Goal: Download file/media

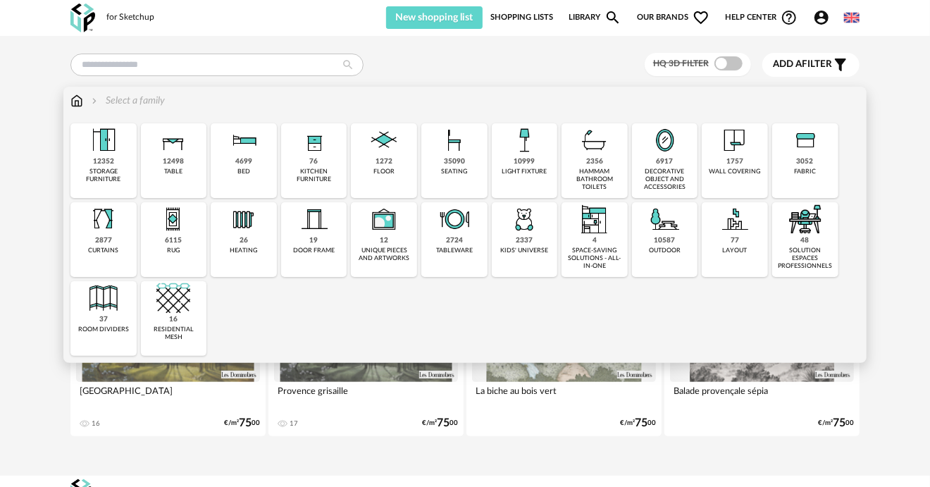
click at [99, 215] on img at bounding box center [104, 219] width 34 height 34
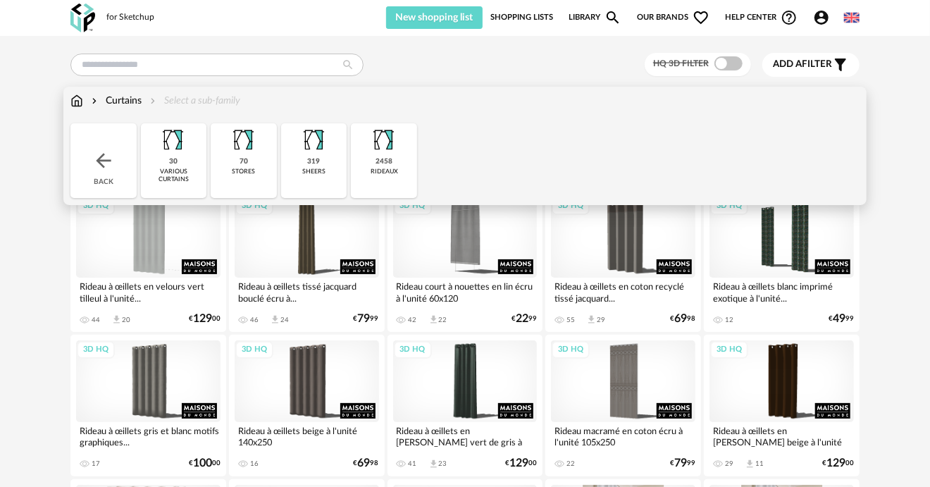
click at [77, 103] on img at bounding box center [76, 101] width 13 height 14
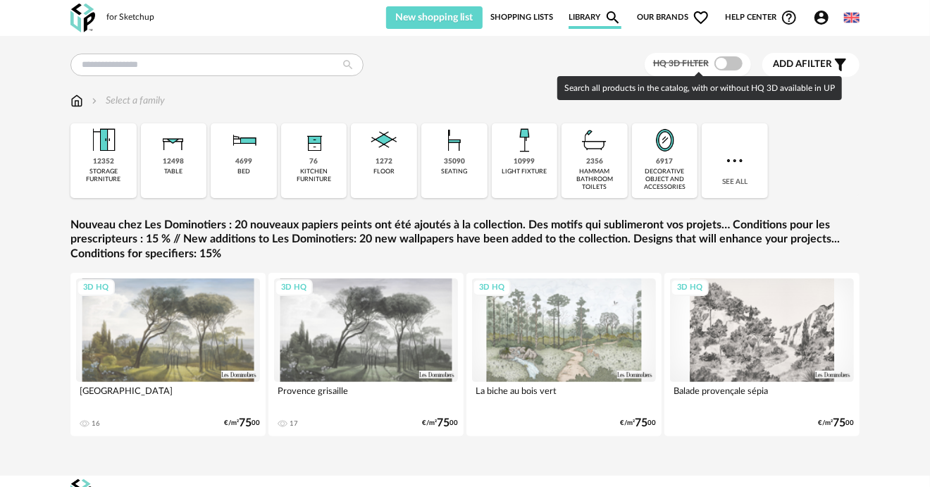
click at [724, 59] on span at bounding box center [728, 63] width 28 height 14
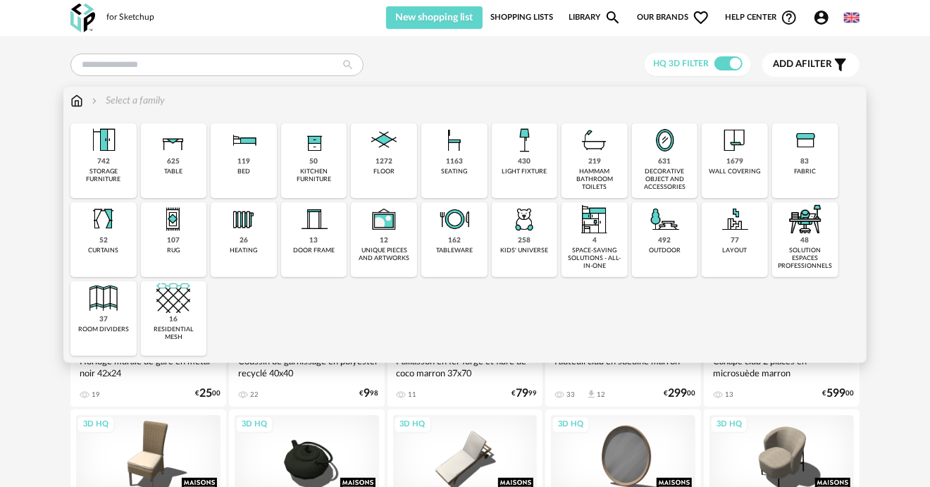
click at [658, 156] on img at bounding box center [665, 140] width 34 height 34
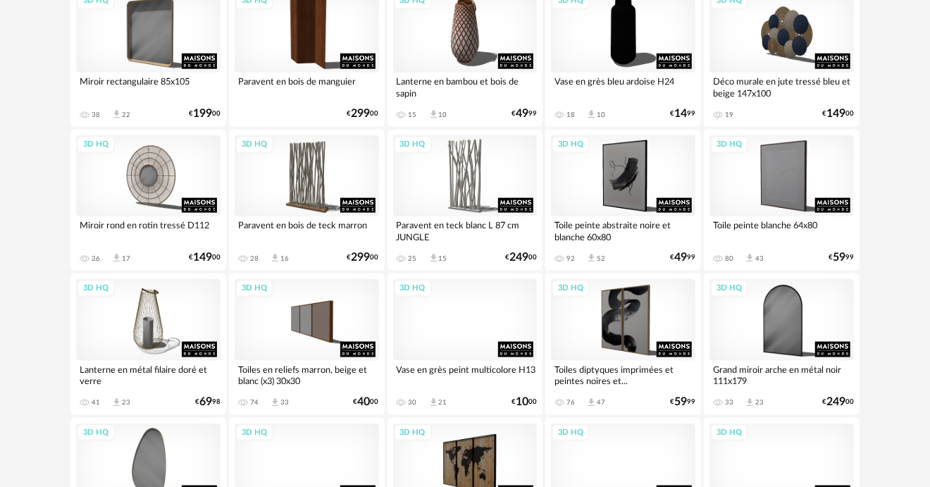
scroll to position [774, 0]
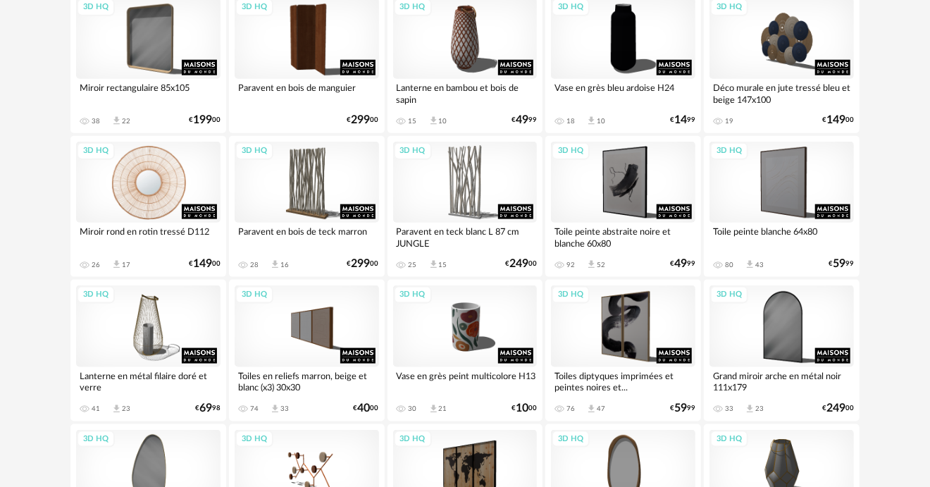
click at [153, 158] on div "3D HQ" at bounding box center [148, 182] width 144 height 81
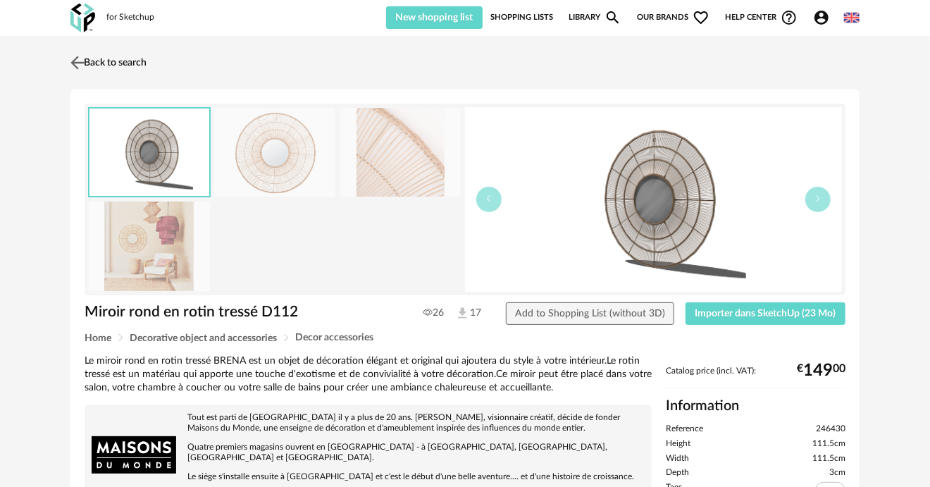
click at [80, 58] on img at bounding box center [78, 62] width 20 height 20
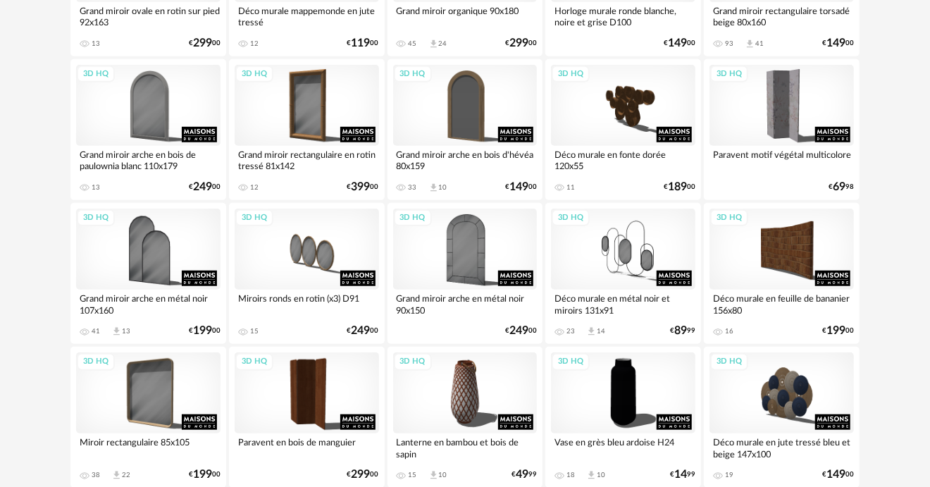
scroll to position [423, 0]
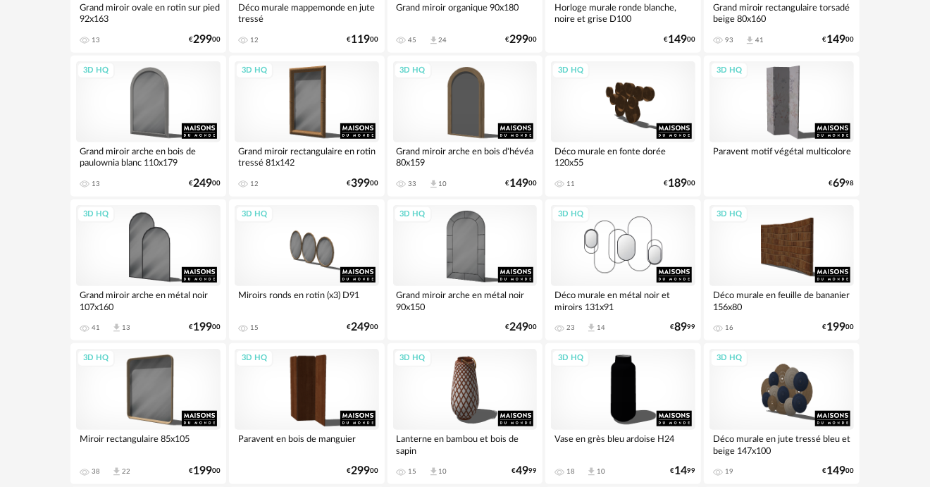
click at [623, 264] on div "3D HQ" at bounding box center [623, 245] width 144 height 81
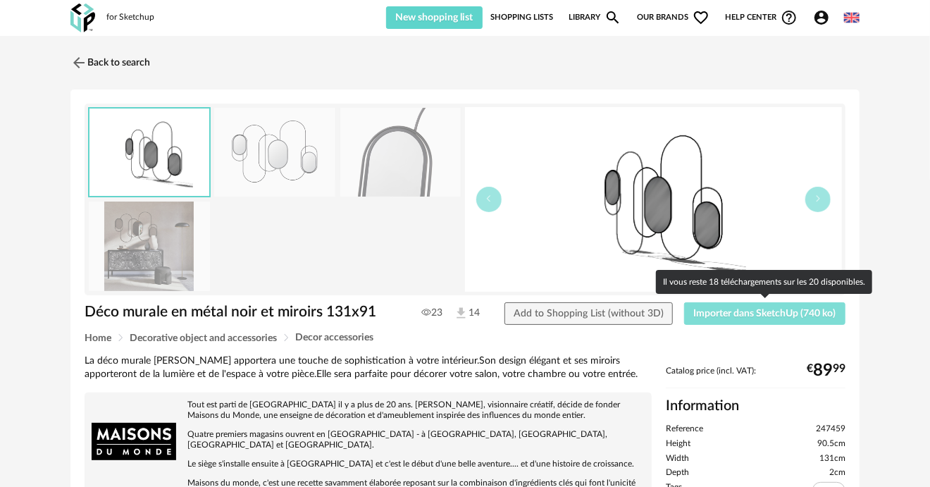
click at [740, 314] on span "Importer dans SketchUp (740 ko)" at bounding box center [765, 314] width 142 height 10
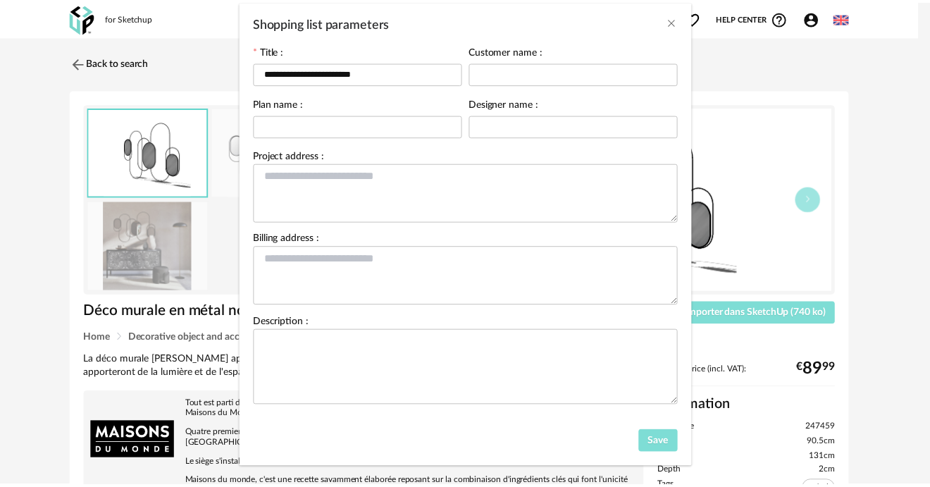
scroll to position [88, 0]
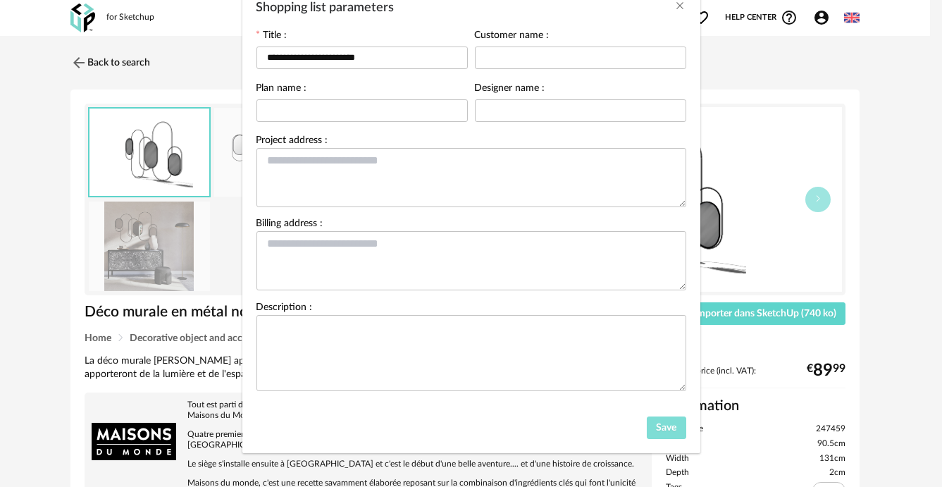
click at [659, 424] on span "Save" at bounding box center [666, 428] width 20 height 10
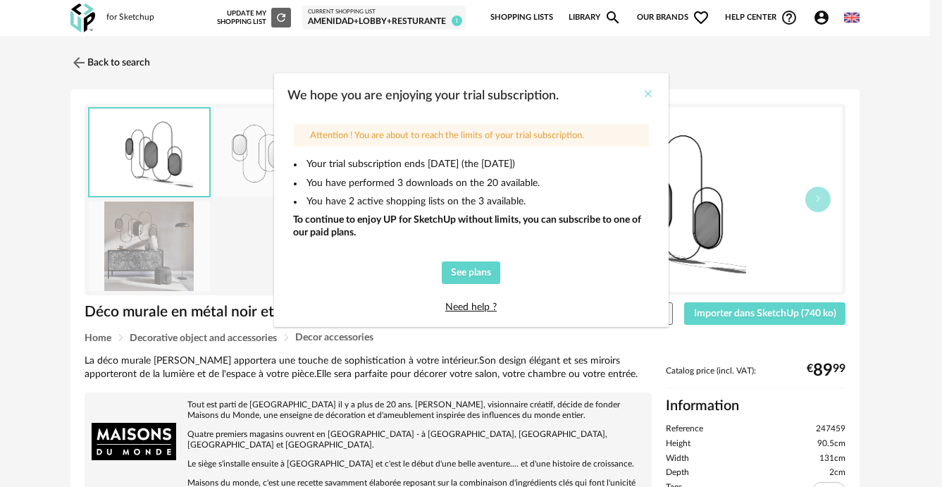
click at [644, 94] on icon "Close" at bounding box center [648, 93] width 11 height 11
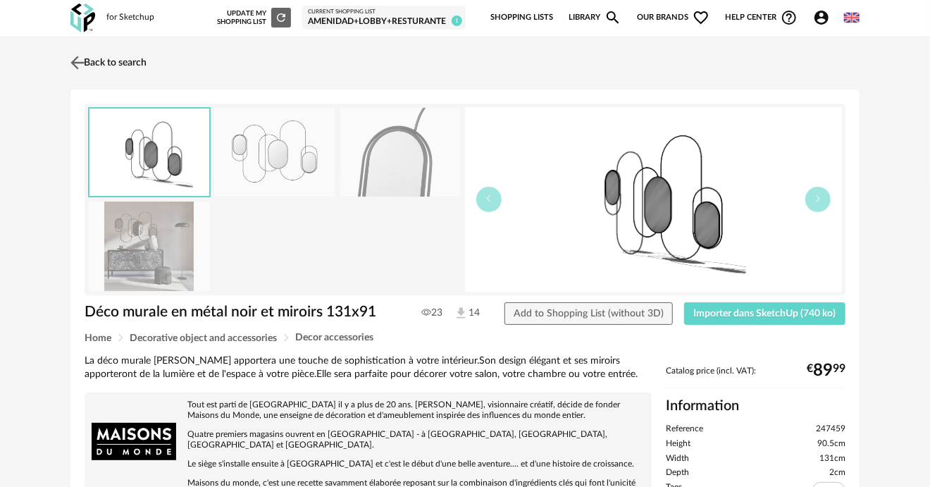
click at [80, 62] on img at bounding box center [78, 62] width 20 height 20
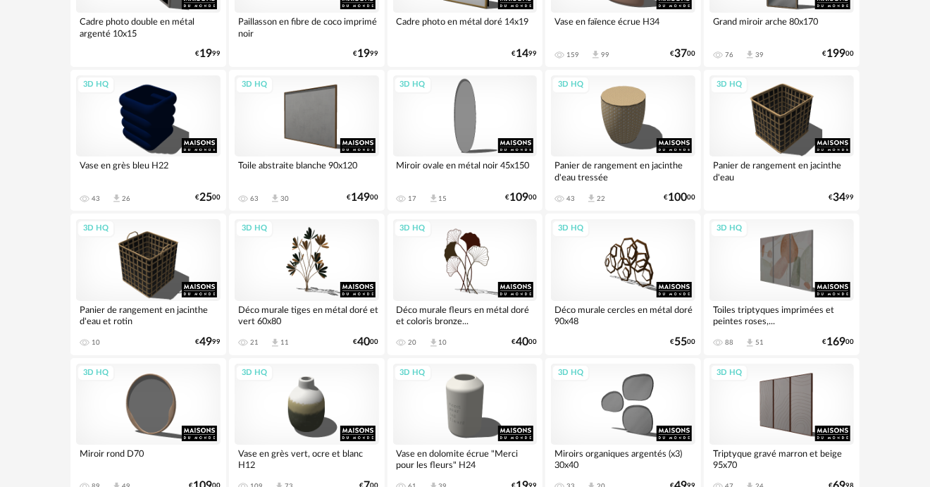
scroll to position [2607, 0]
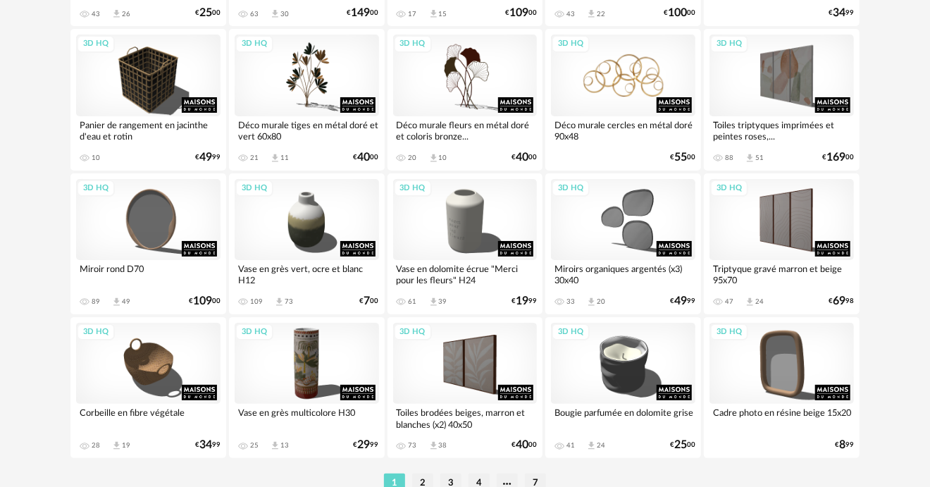
click at [654, 90] on div "3D HQ" at bounding box center [623, 75] width 144 height 81
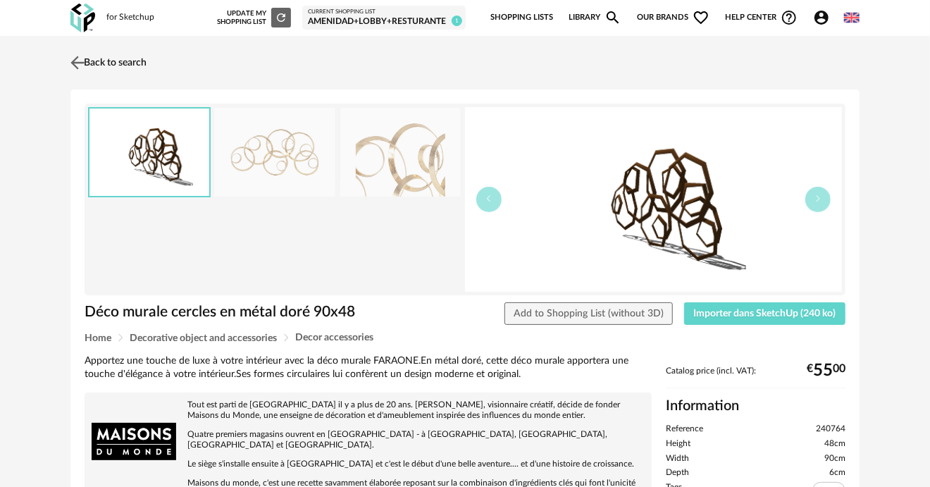
click at [80, 66] on img at bounding box center [78, 62] width 20 height 20
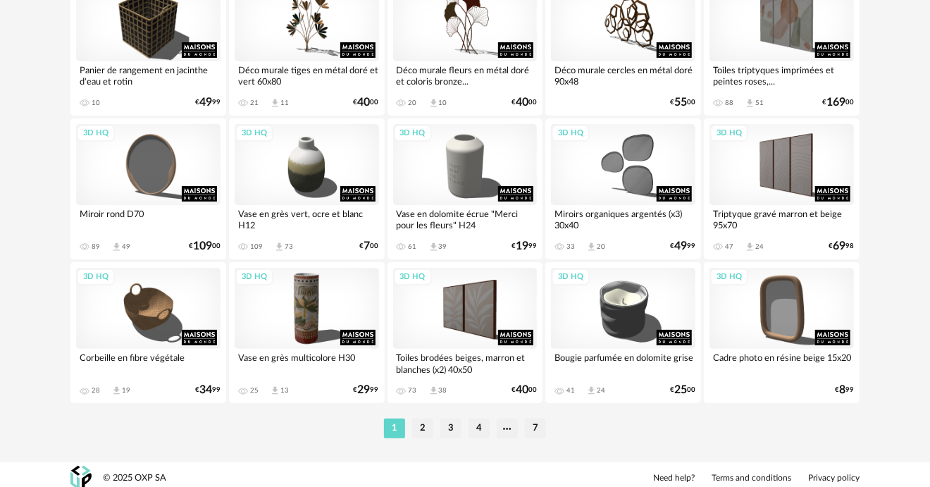
scroll to position [2668, 0]
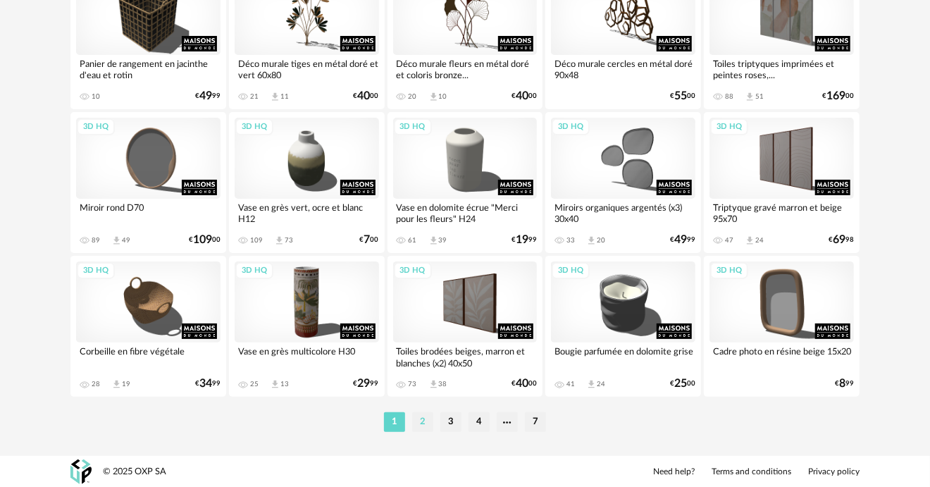
click at [426, 424] on li "2" at bounding box center [422, 422] width 21 height 20
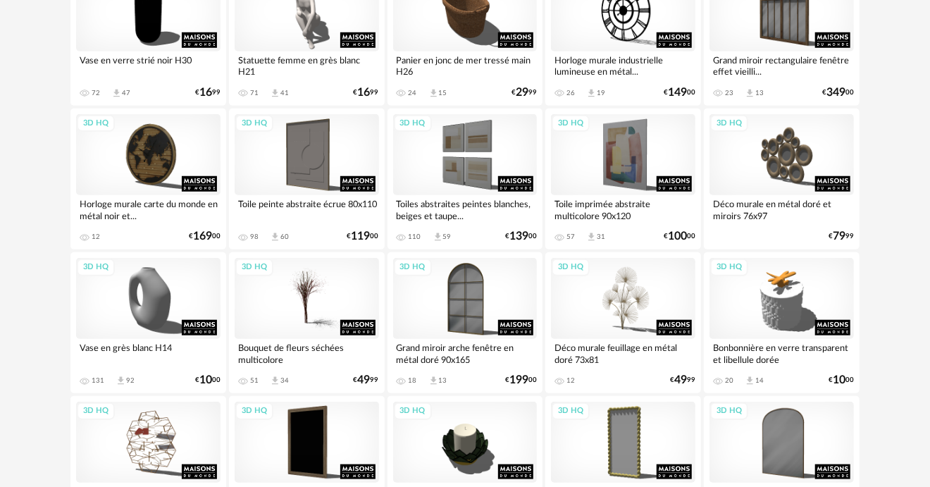
scroll to position [564, 0]
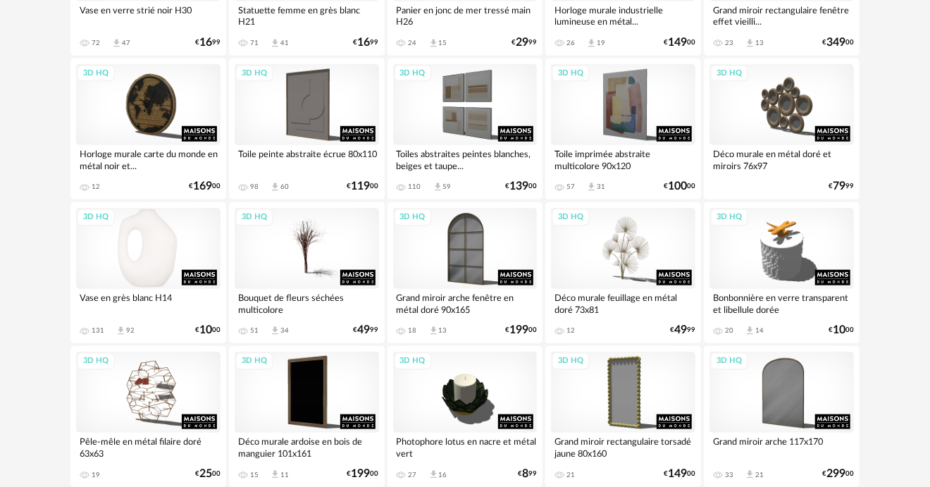
click at [185, 277] on div "3D HQ" at bounding box center [148, 248] width 144 height 81
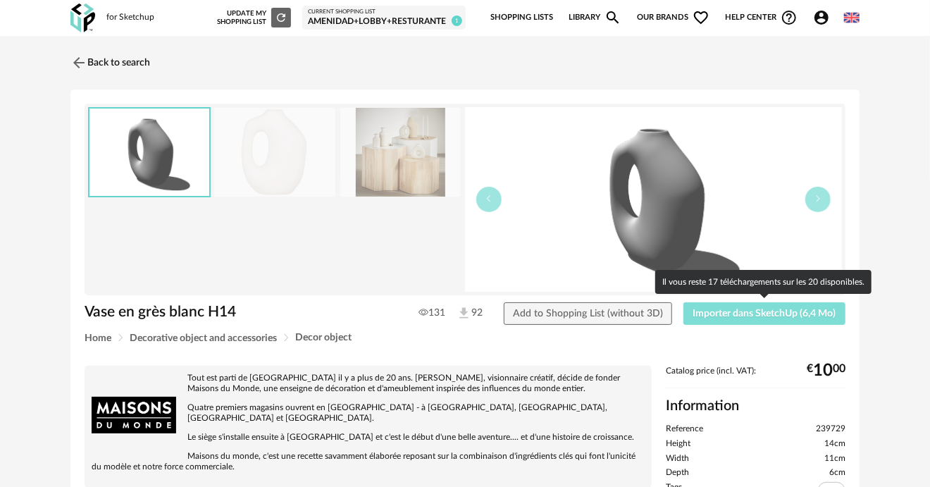
click at [729, 317] on span "Importer dans SketchUp (6,4 Mo)" at bounding box center [764, 314] width 143 height 10
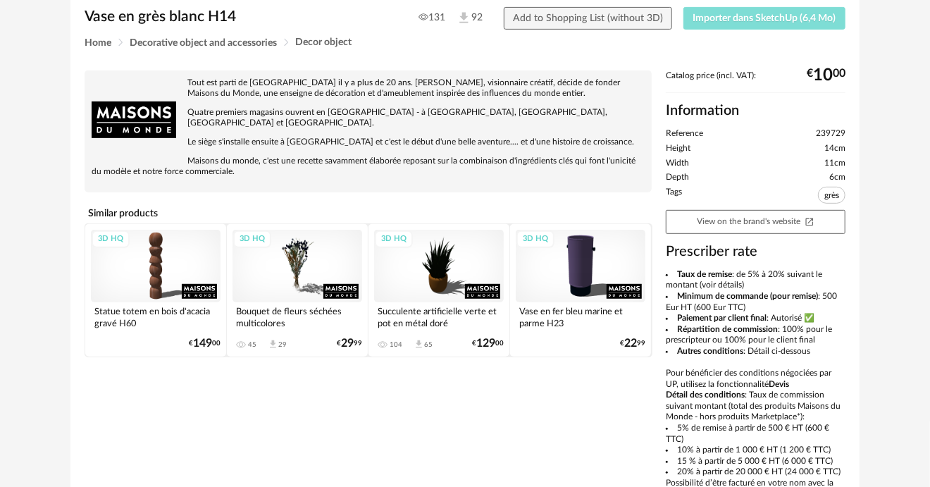
scroll to position [278, 0]
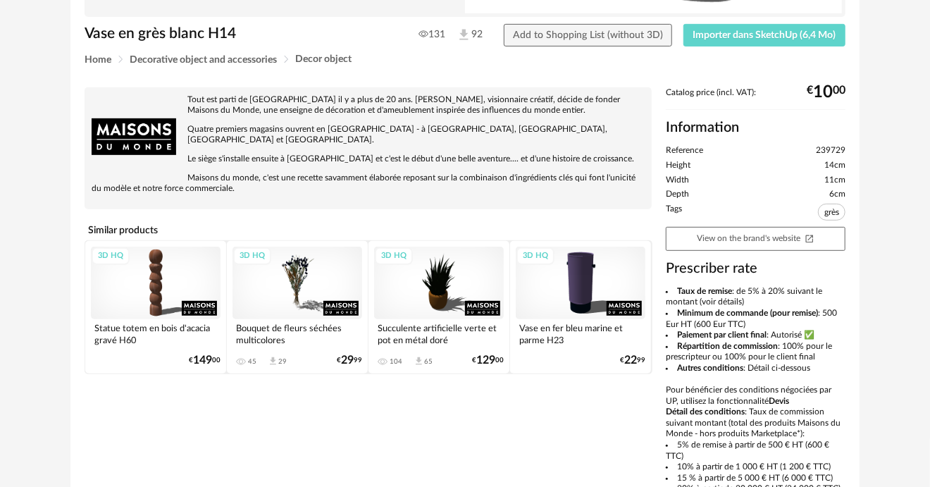
click at [289, 271] on div "3D HQ" at bounding box center [298, 283] width 130 height 73
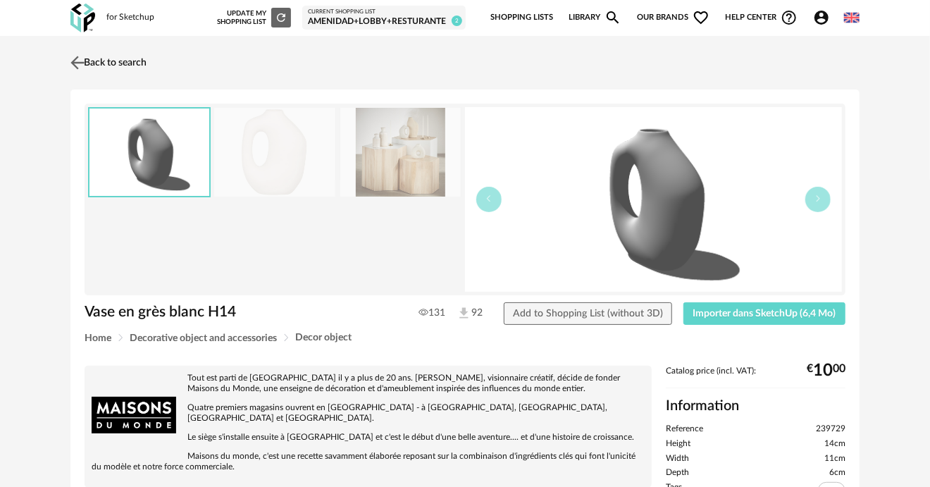
click at [80, 63] on img at bounding box center [78, 62] width 20 height 20
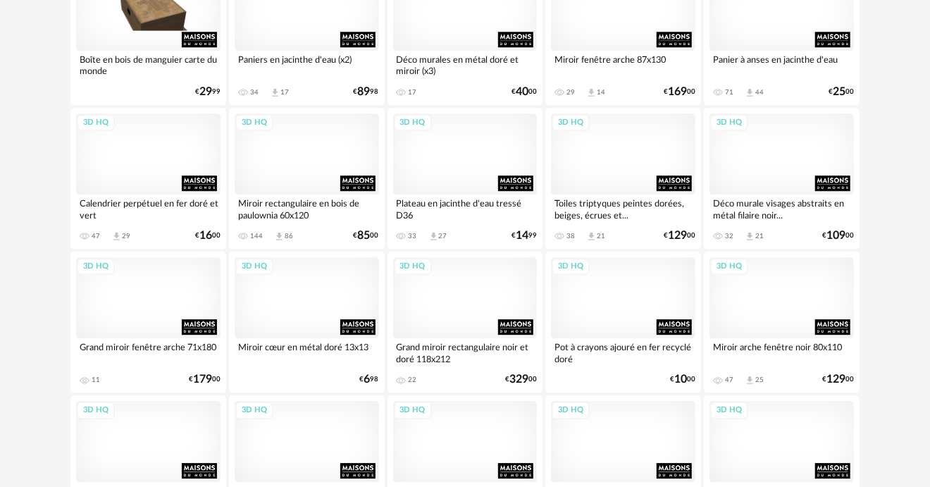
scroll to position [1958, 0]
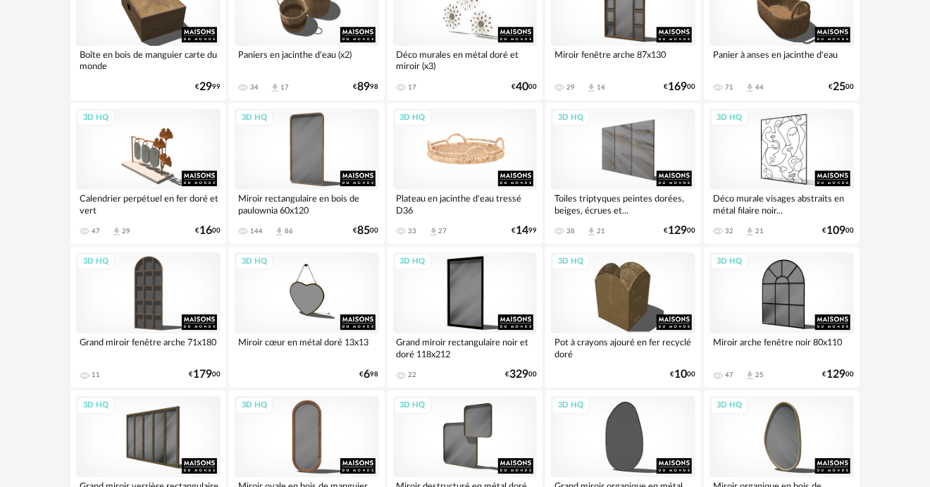
click at [468, 140] on div "3D HQ" at bounding box center [465, 149] width 144 height 81
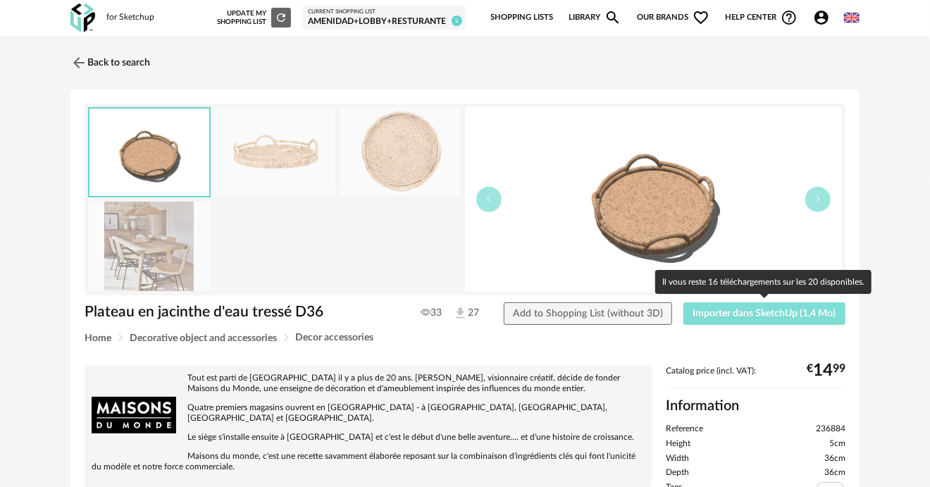
click at [778, 309] on span "Importer dans SketchUp (1,4 Mo)" at bounding box center [764, 314] width 143 height 10
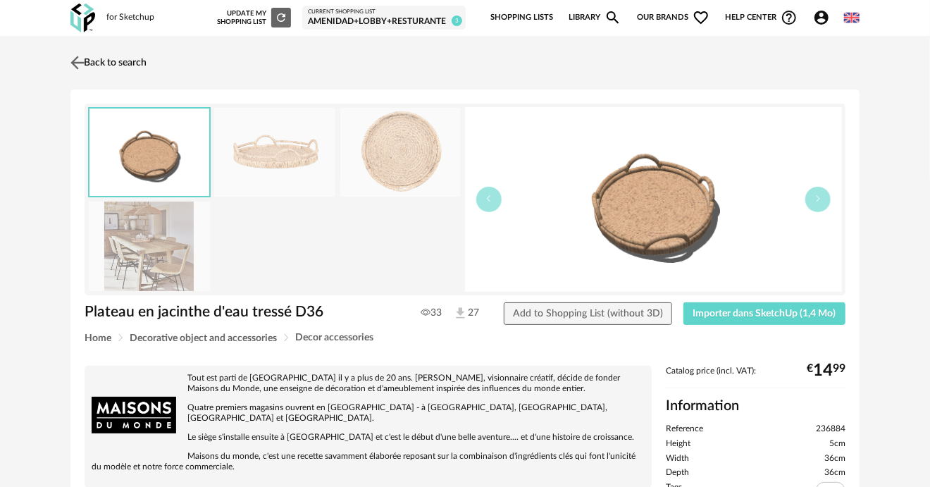
click at [75, 66] on img at bounding box center [78, 62] width 20 height 20
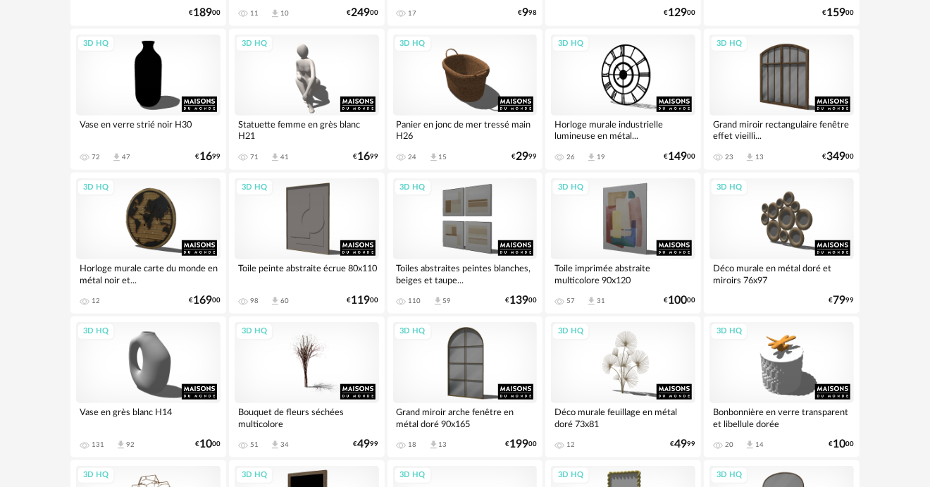
scroll to position [555, 0]
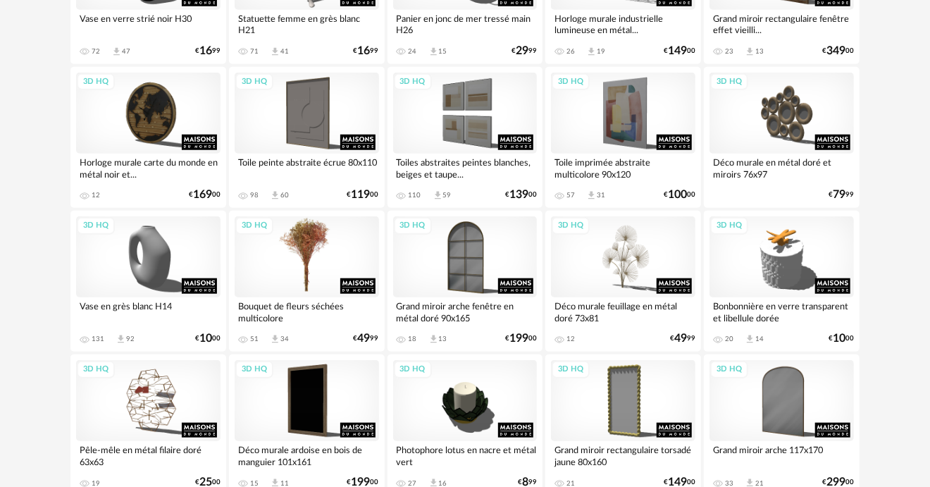
click at [339, 252] on div "3D HQ" at bounding box center [307, 256] width 144 height 81
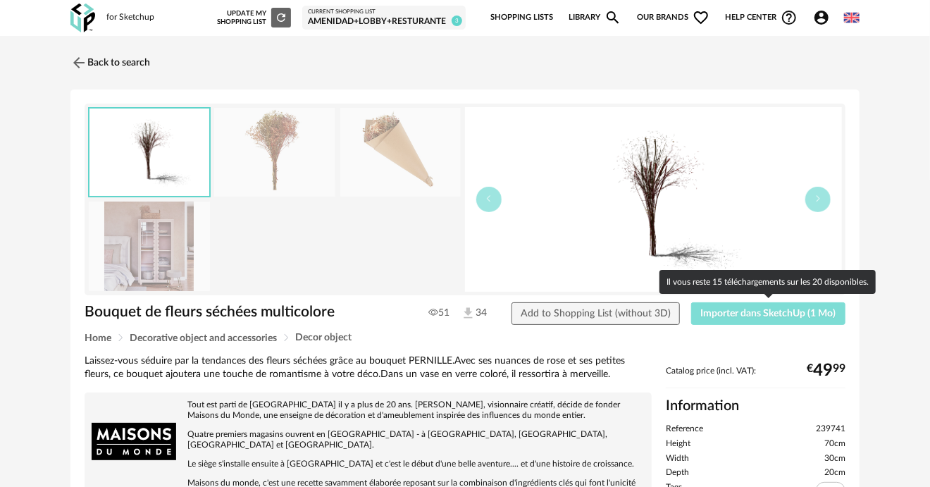
click at [755, 314] on span "Importer dans SketchUp (1 Mo)" at bounding box center [768, 314] width 135 height 10
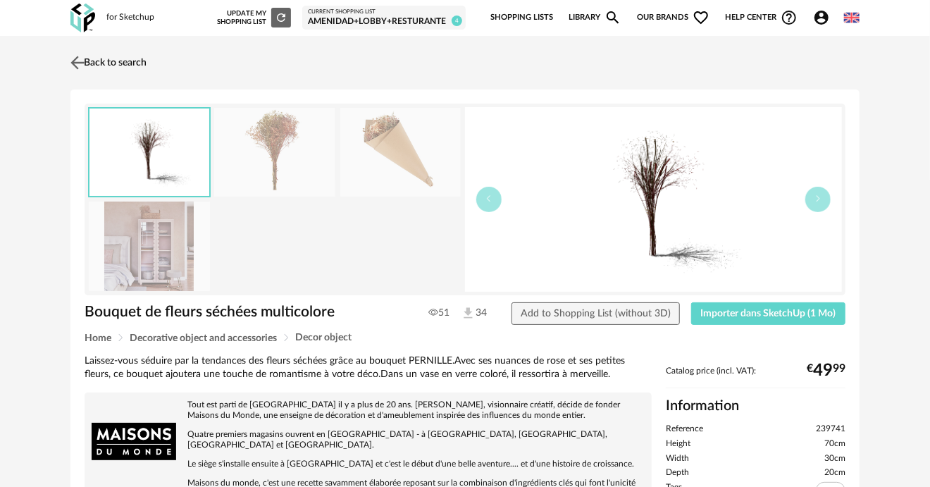
click at [75, 66] on img at bounding box center [78, 62] width 20 height 20
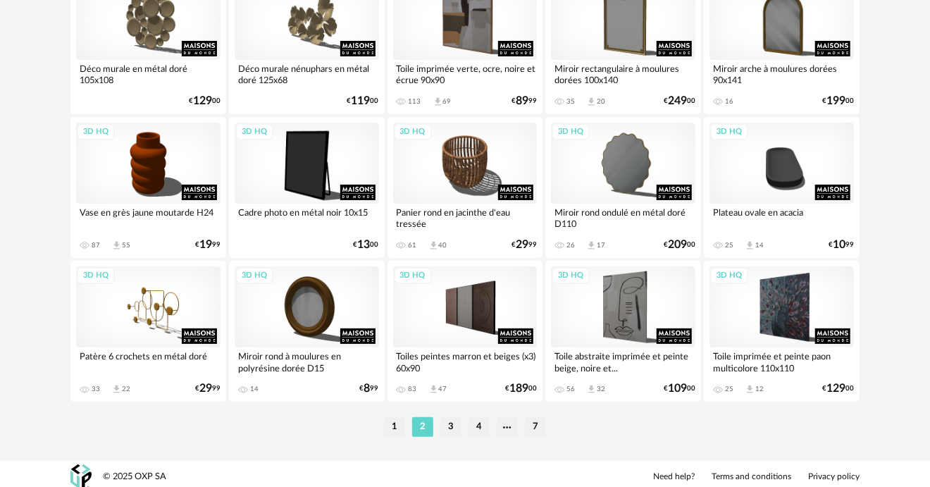
scroll to position [2668, 0]
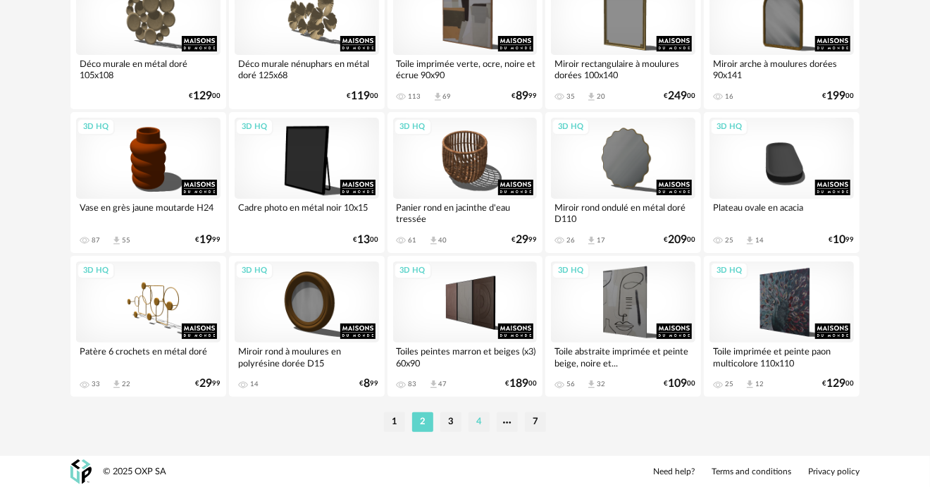
click at [474, 421] on li "4" at bounding box center [479, 422] width 21 height 20
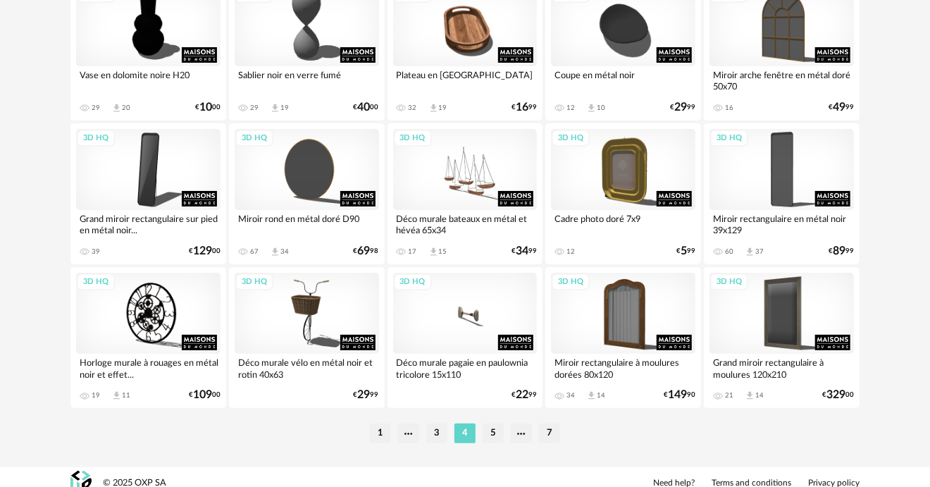
scroll to position [2668, 0]
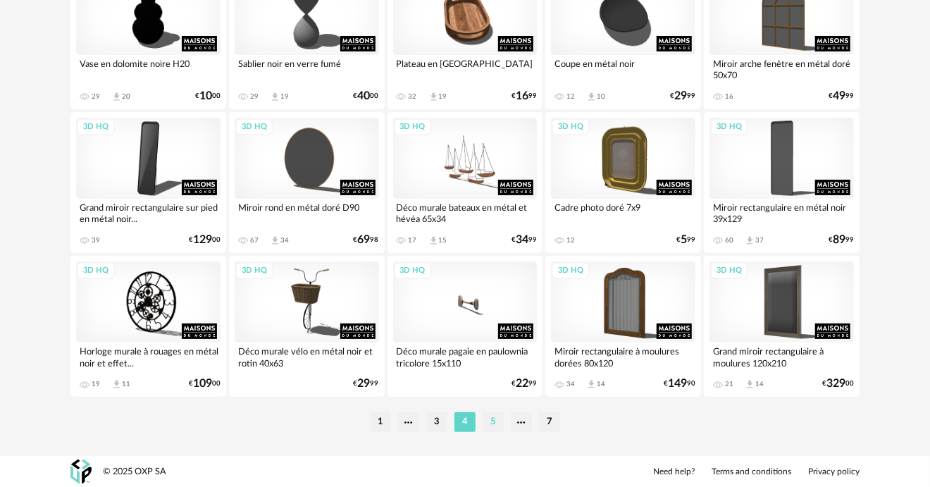
click at [488, 420] on li "5" at bounding box center [493, 422] width 21 height 20
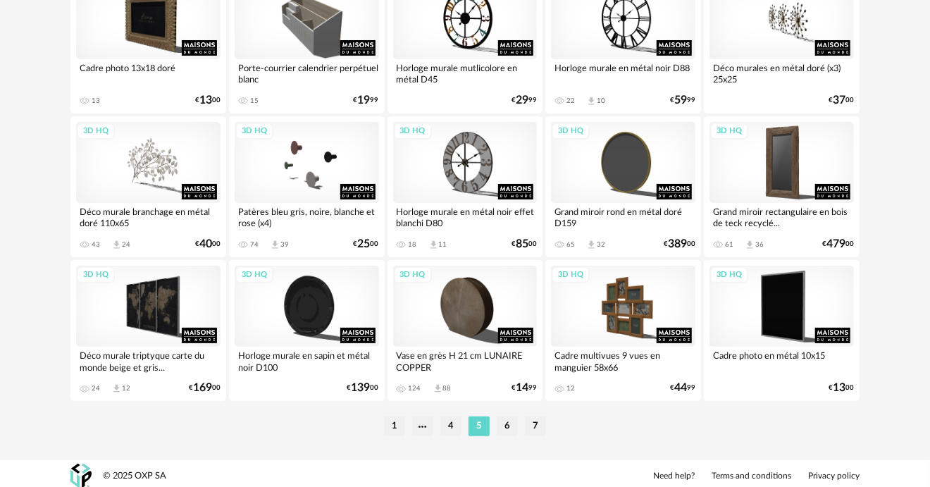
scroll to position [2668, 0]
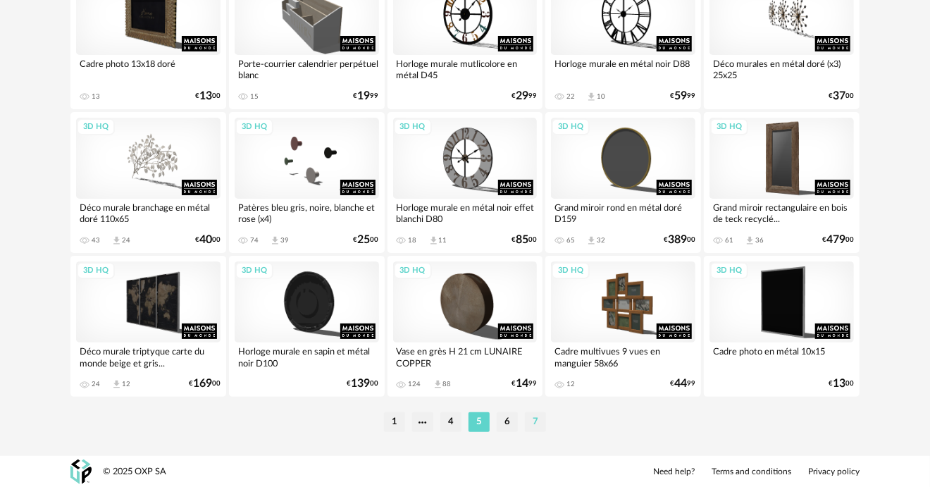
click at [528, 419] on li "7" at bounding box center [535, 422] width 21 height 20
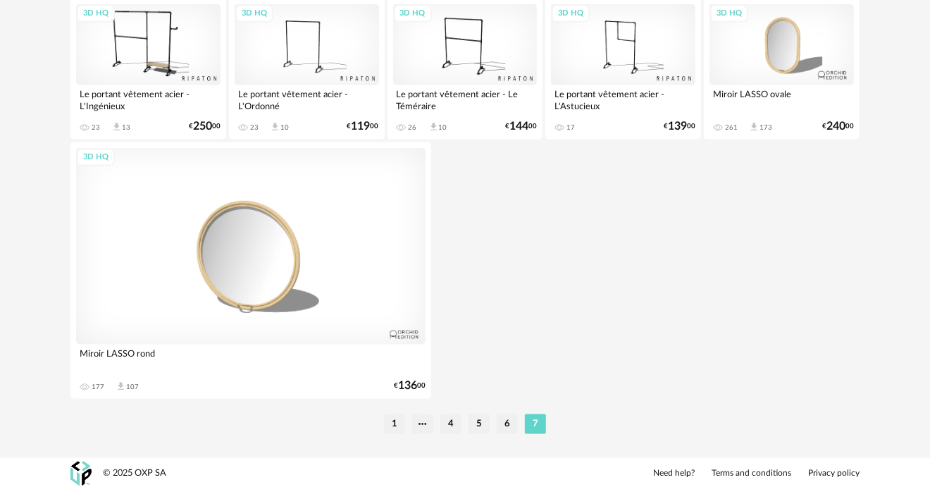
scroll to position [913, 0]
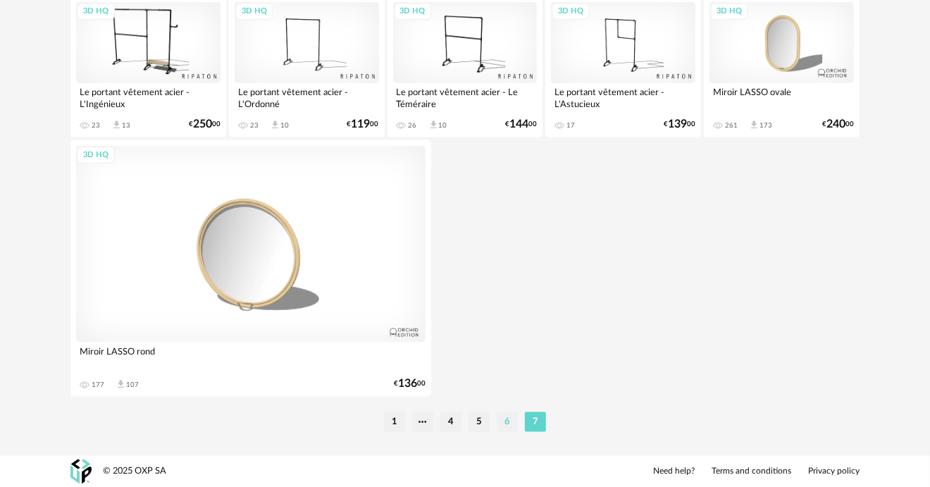
click at [511, 427] on li "6" at bounding box center [507, 422] width 21 height 20
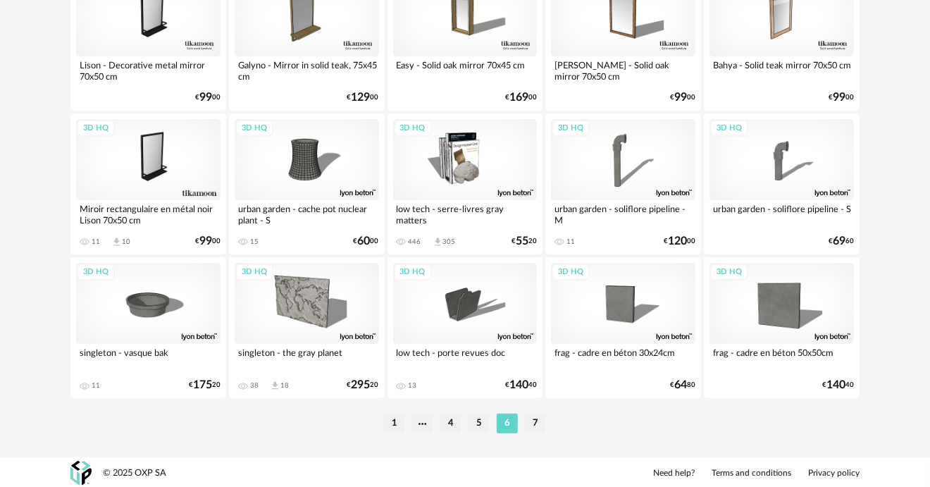
scroll to position [2668, 0]
